Goal: Task Accomplishment & Management: Manage account settings

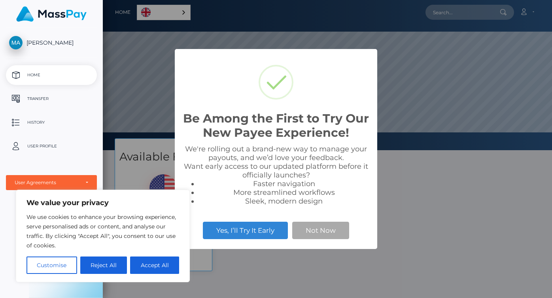
scroll to position [150, 450]
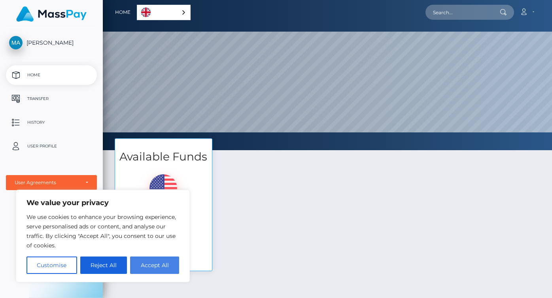
click at [155, 268] on button "Accept All" at bounding box center [154, 265] width 49 height 17
checkbox input "true"
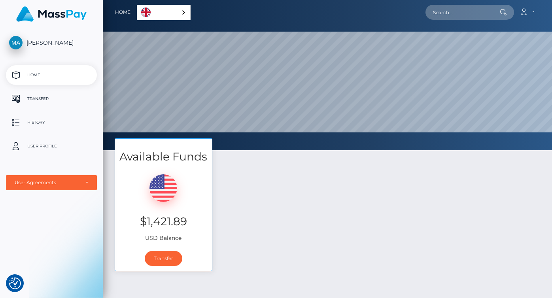
click at [181, 9] on div "English" at bounding box center [164, 12] width 54 height 15
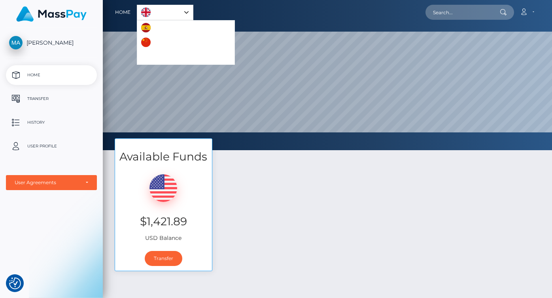
click at [236, 198] on div "Available Funds $1,421.89 USD Balance Transfer" at bounding box center [328, 209] width 438 height 141
click at [51, 102] on p "Transfer" at bounding box center [51, 99] width 85 height 12
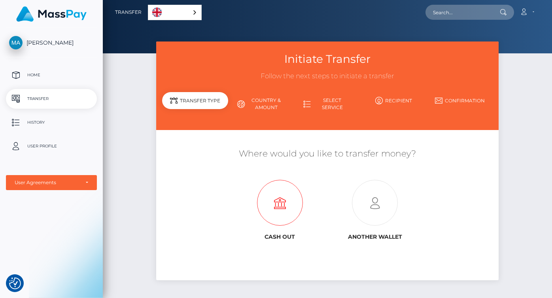
click at [288, 194] on icon at bounding box center [279, 203] width 95 height 46
click at [48, 124] on p "History" at bounding box center [51, 123] width 85 height 12
click at [268, 101] on link "Country & Amount" at bounding box center [261, 104] width 66 height 21
click at [48, 176] on div "User Agreements" at bounding box center [51, 182] width 91 height 15
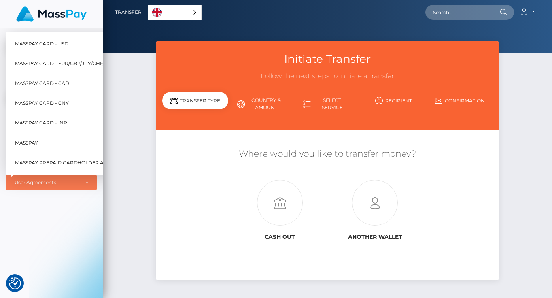
click at [59, 43] on span "MassPay Card - USD" at bounding box center [41, 43] width 53 height 10
select select "1"
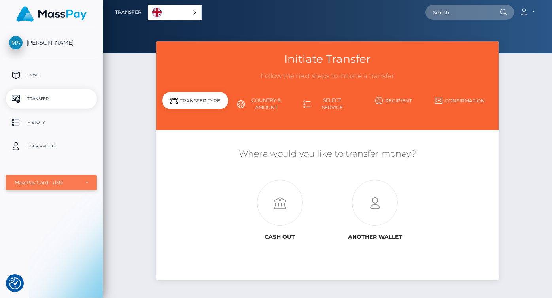
click at [60, 185] on div "MassPay Card - USD" at bounding box center [47, 183] width 65 height 6
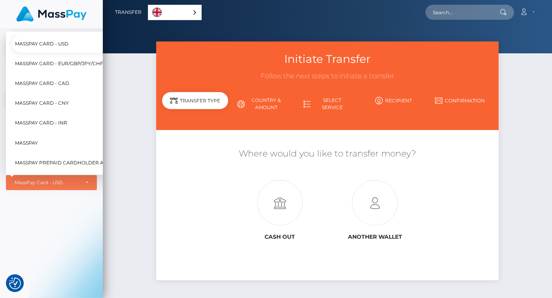
click at [149, 173] on div "Initiate Transfer Follow the next steps to initiate a transfer Transfer Type Co…" at bounding box center [328, 171] width 450 height 259
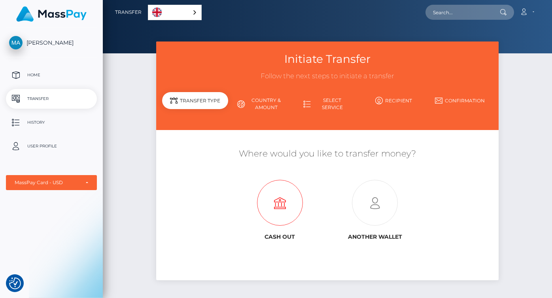
click at [270, 209] on icon at bounding box center [279, 203] width 95 height 46
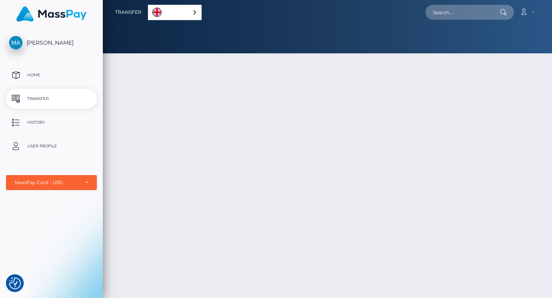
select select "1"
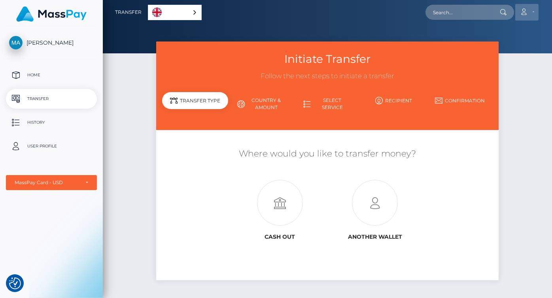
click at [529, 12] on link "Account" at bounding box center [527, 12] width 23 height 17
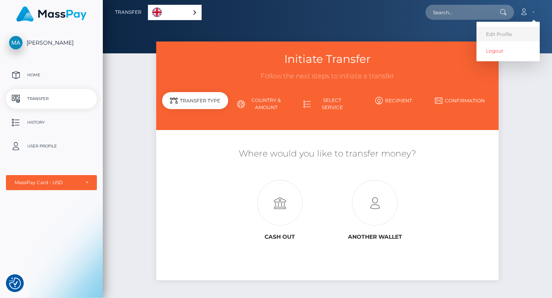
click at [490, 34] on link "Edit Profile" at bounding box center [508, 34] width 63 height 15
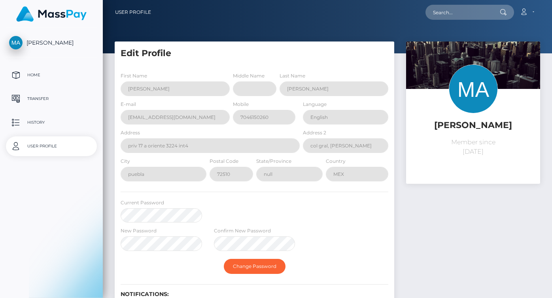
select select
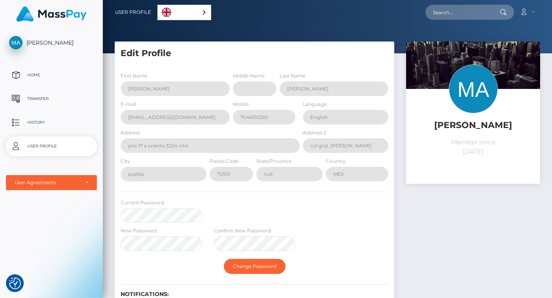
click at [42, 97] on p "Transfer" at bounding box center [51, 99] width 85 height 12
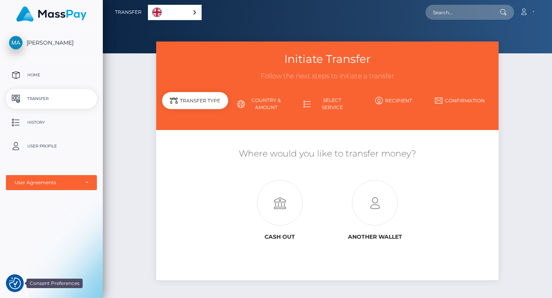
click at [16, 284] on img "Consent Preferences" at bounding box center [15, 284] width 12 height 12
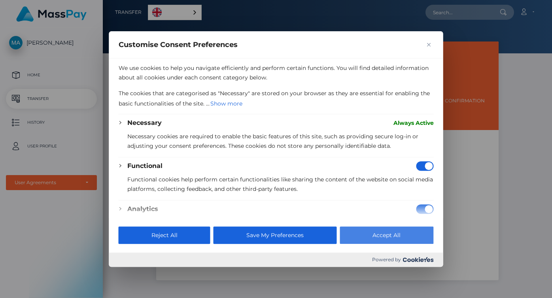
click at [359, 227] on button "Accept All" at bounding box center [387, 235] width 94 height 17
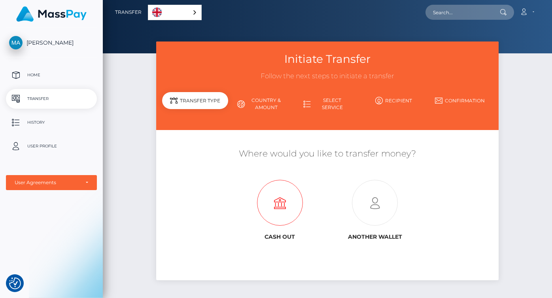
click at [272, 214] on icon at bounding box center [279, 203] width 95 height 46
click at [31, 71] on p "Home" at bounding box center [51, 75] width 85 height 12
click at [40, 124] on p "History" at bounding box center [51, 123] width 85 height 12
